Goal: Transaction & Acquisition: Purchase product/service

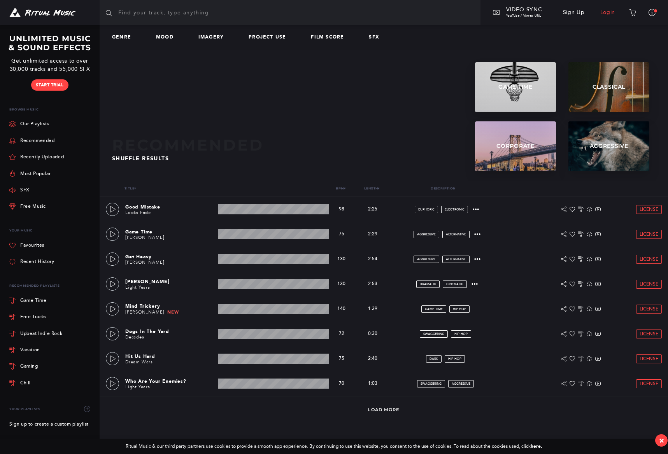
click at [608, 11] on link "Login" at bounding box center [607, 13] width 31 height 22
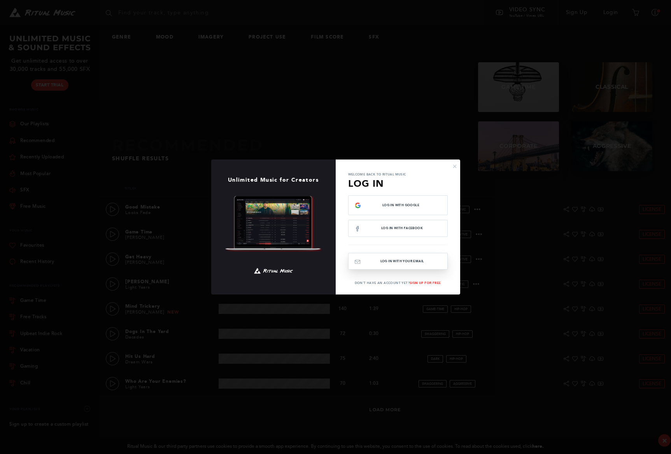
click at [420, 262] on button "Log In with your email" at bounding box center [398, 261] width 100 height 17
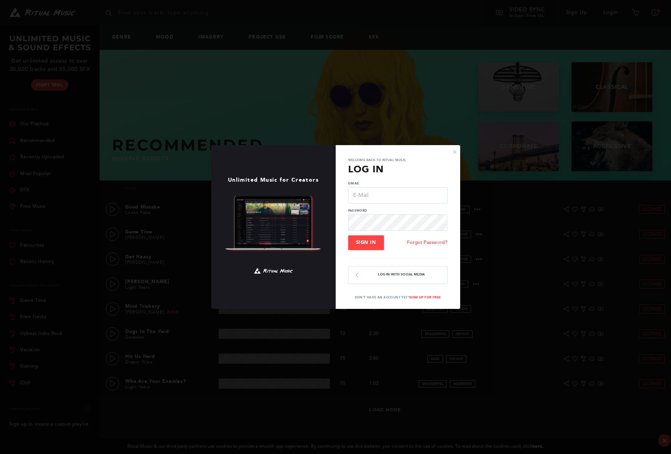
type input "[EMAIL_ADDRESS][DOMAIN_NAME]"
click at [371, 243] on span "Sign In" at bounding box center [366, 242] width 20 height 5
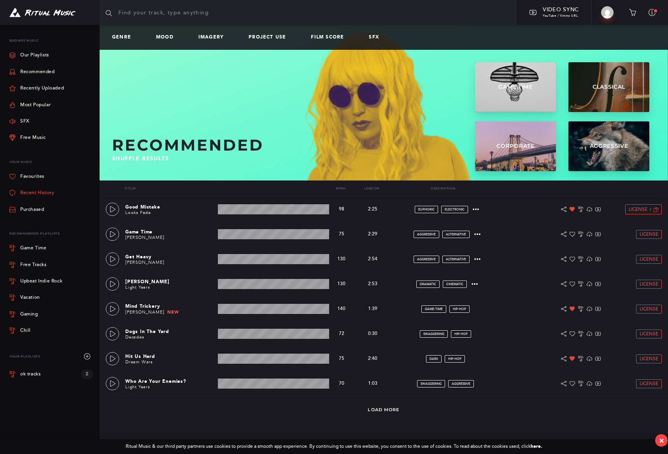
click at [40, 194] on link "Recent History" at bounding box center [31, 193] width 45 height 16
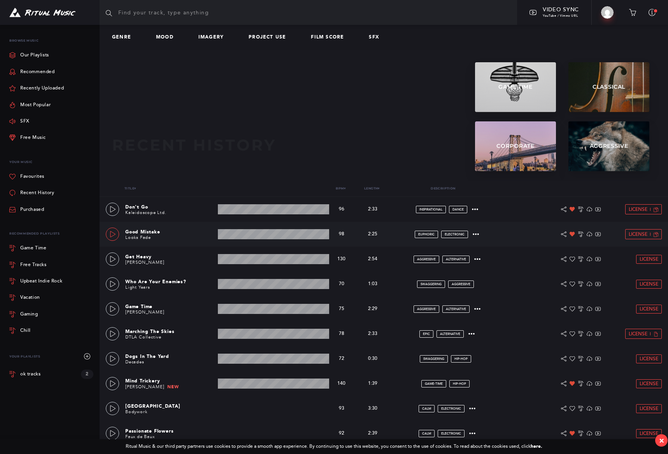
click at [113, 232] on icon at bounding box center [113, 234] width 6 height 6
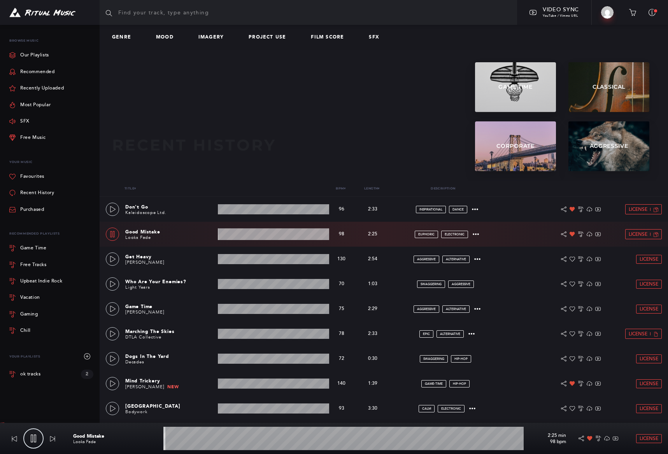
click at [113, 232] on icon at bounding box center [112, 234] width 6 height 6
click at [110, 207] on icon at bounding box center [113, 209] width 6 height 6
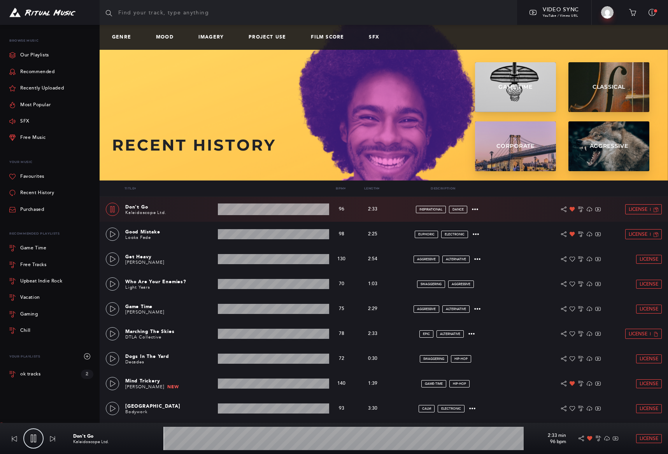
click at [110, 207] on icon at bounding box center [112, 209] width 6 height 6
type input "0.39"
click at [634, 210] on span "License" at bounding box center [638, 209] width 19 height 5
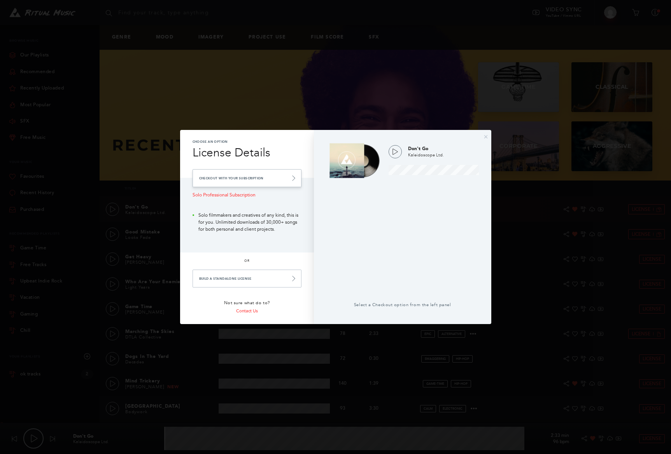
click at [258, 179] on link "Checkout with your Subscription" at bounding box center [247, 178] width 109 height 18
